Goal: Task Accomplishment & Management: Use online tool/utility

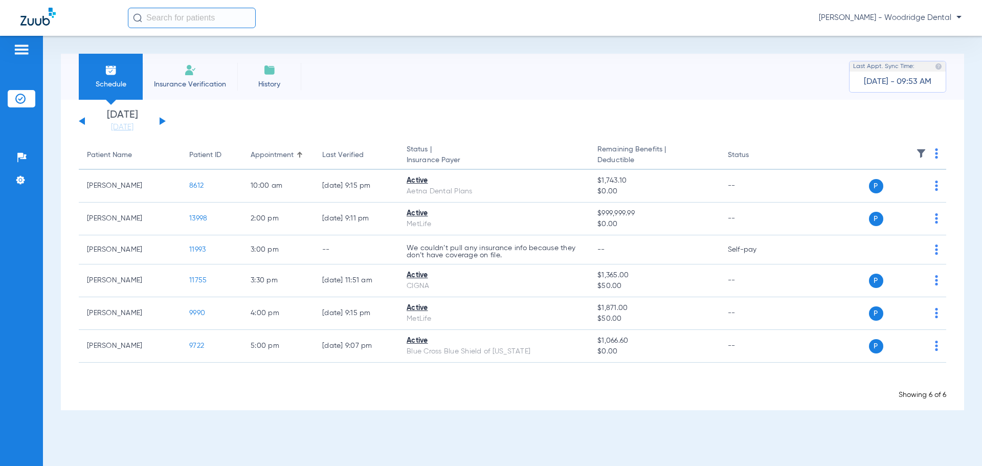
click at [81, 119] on div "[DATE] [DATE] [DATE] [DATE] [DATE] [DATE] [DATE] [DATE] [DATE] [DATE] [DATE] [D…" at bounding box center [122, 121] width 87 height 23
click at [83, 121] on button at bounding box center [82, 121] width 6 height 8
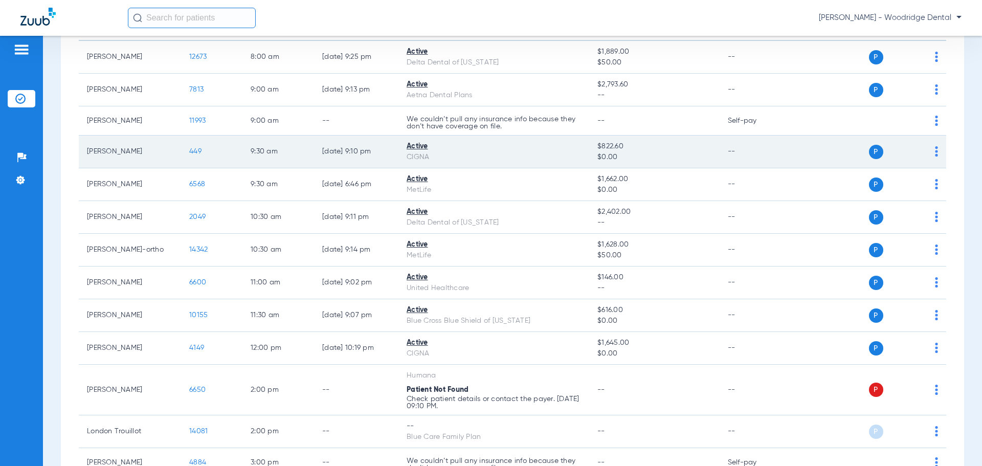
scroll to position [153, 0]
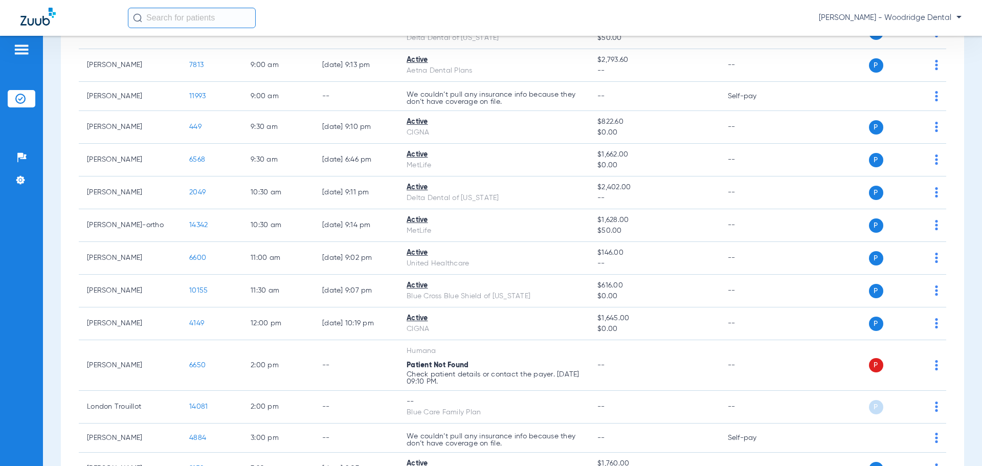
click at [212, 19] on input "text" at bounding box center [192, 18] width 128 height 20
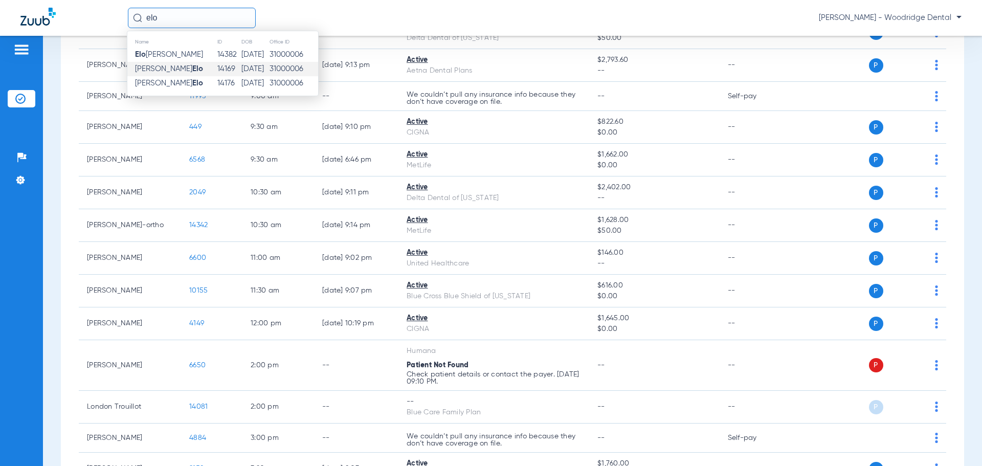
type input "elo"
click at [177, 63] on td "[PERSON_NAME]" at bounding box center [172, 69] width 90 height 14
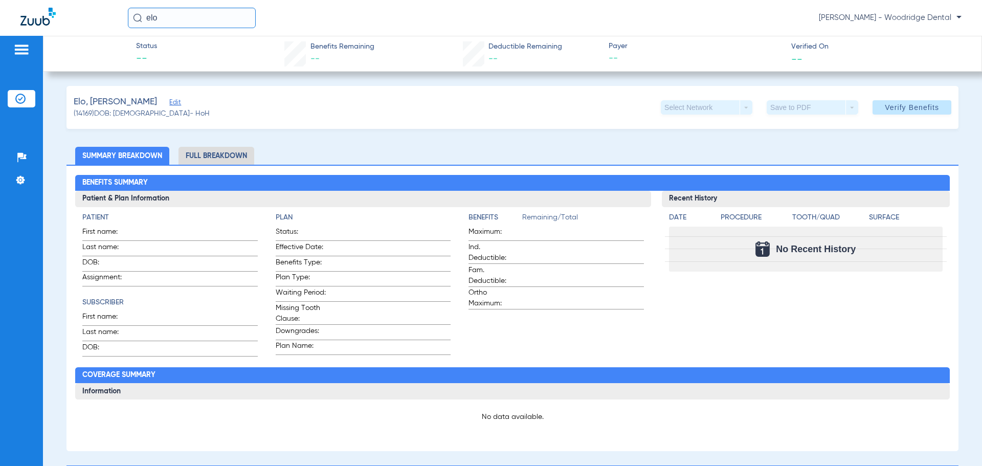
click at [169, 102] on span "Edit" at bounding box center [173, 104] width 9 height 10
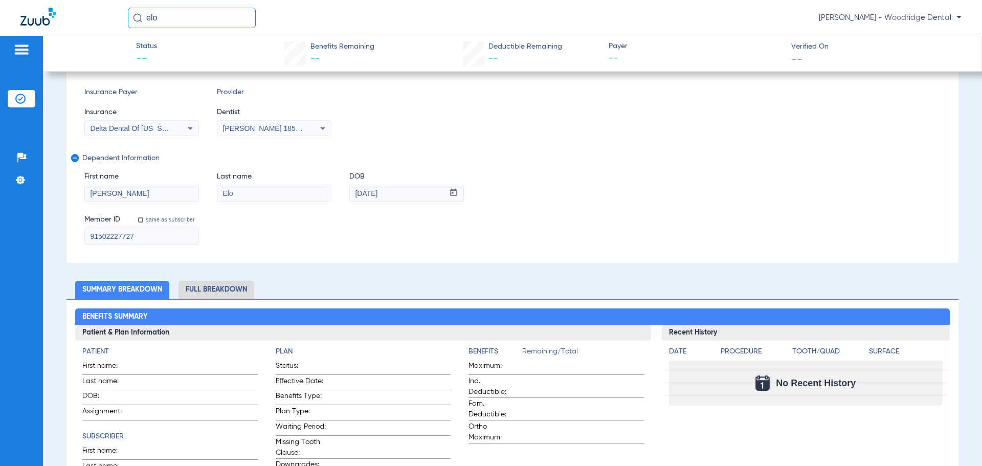
scroll to position [205, 0]
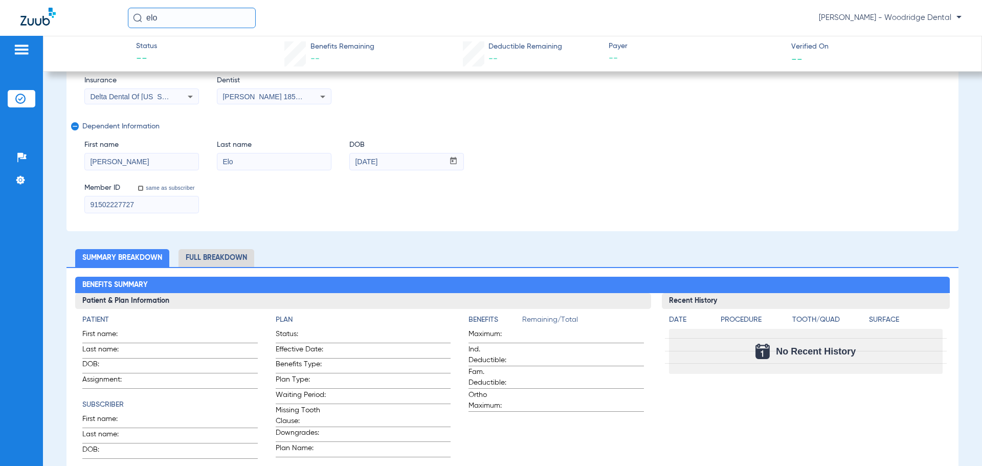
click at [191, 261] on li "Full Breakdown" at bounding box center [217, 258] width 76 height 18
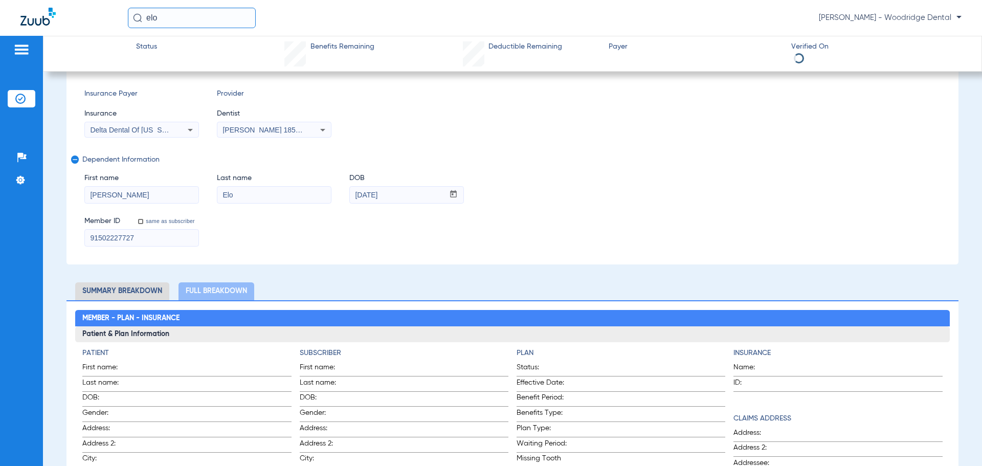
scroll to position [153, 0]
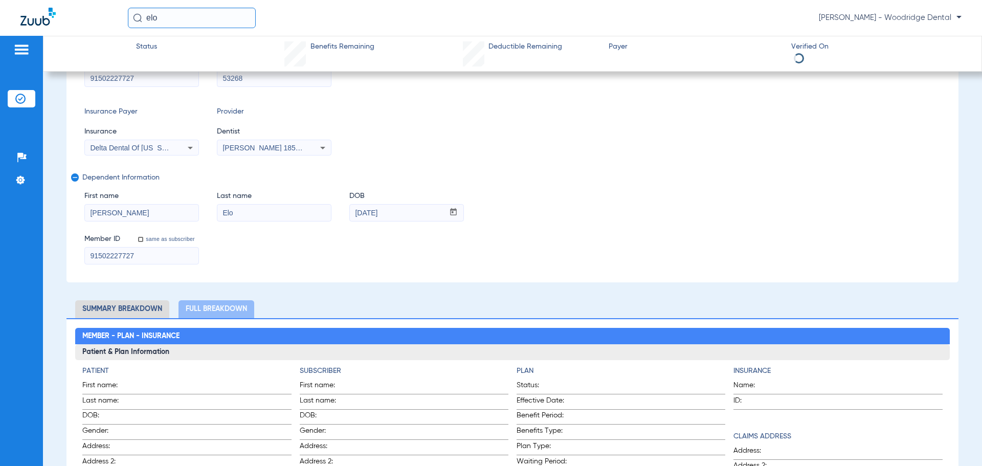
click at [191, 145] on icon at bounding box center [190, 148] width 12 height 12
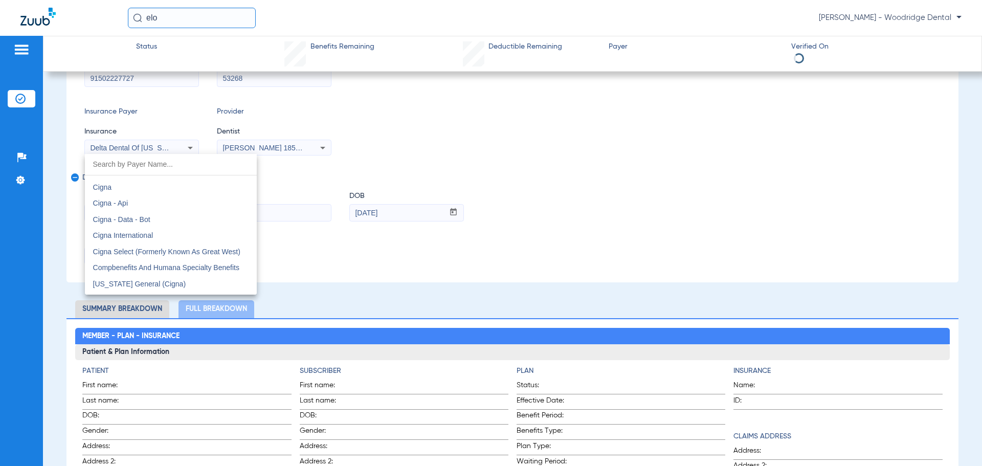
scroll to position [1440, 0]
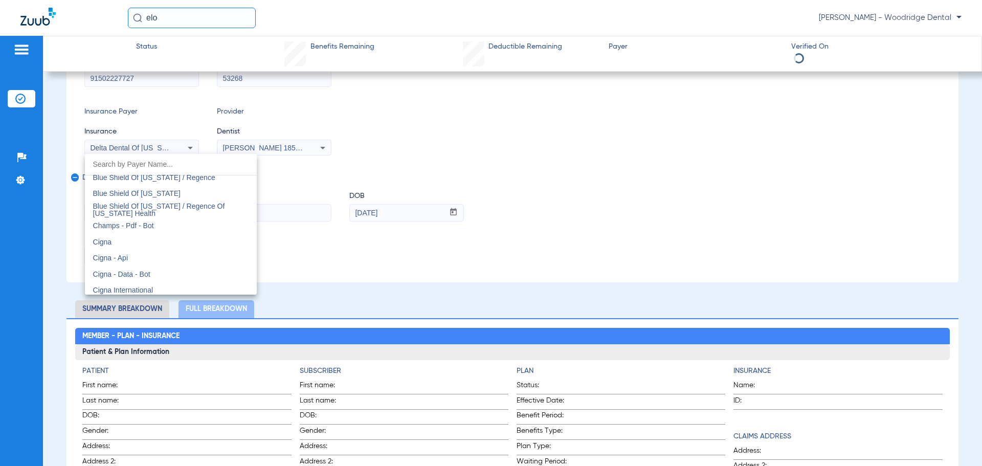
click at [178, 167] on input "dropdown search" at bounding box center [171, 164] width 172 height 21
click at [163, 166] on input "dropdown search" at bounding box center [171, 164] width 172 height 21
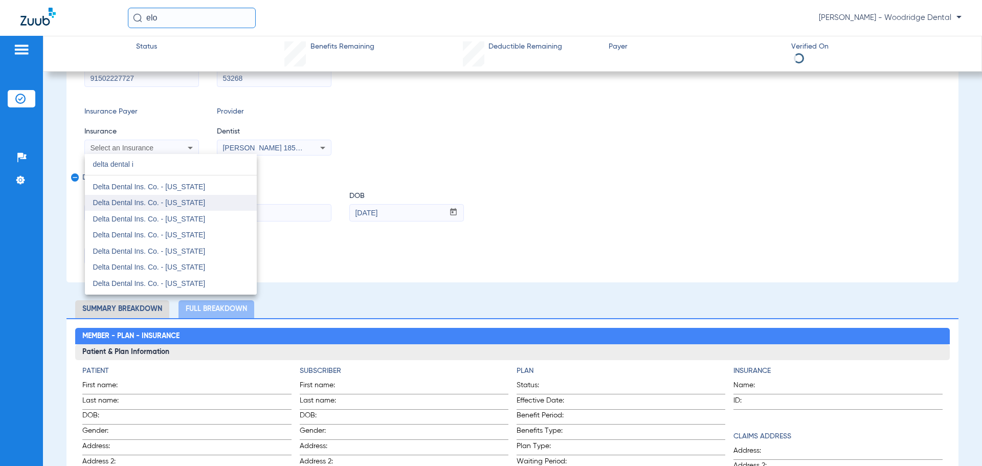
scroll to position [58, 0]
type input "delta dental i"
click at [363, 159] on div at bounding box center [491, 233] width 982 height 466
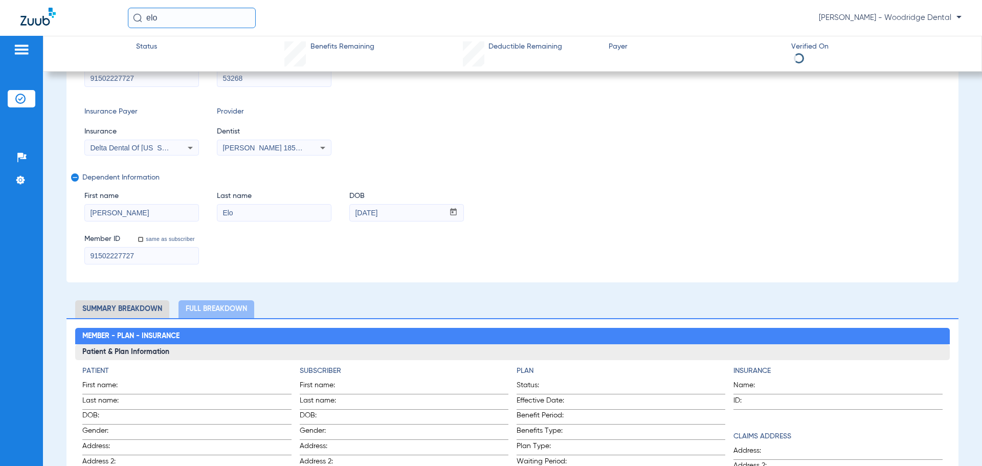
click at [535, 153] on div "Insurance Payer Insurance Delta Dental Of [US_STATE] Provider Dentist [PERSON_N…" at bounding box center [512, 130] width 856 height 49
